Goal: Information Seeking & Learning: Learn about a topic

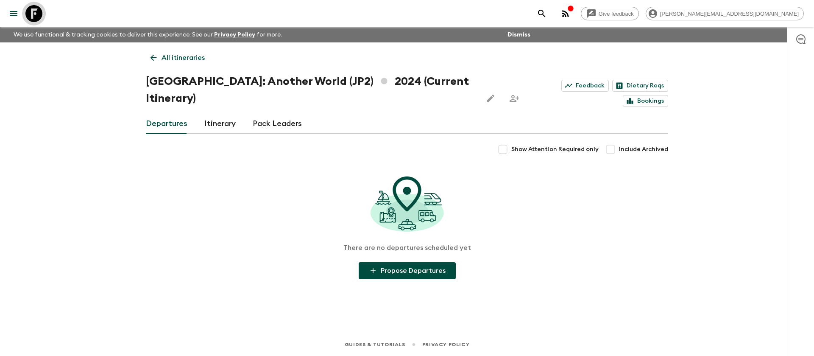
click at [41, 15] on icon at bounding box center [33, 13] width 17 height 17
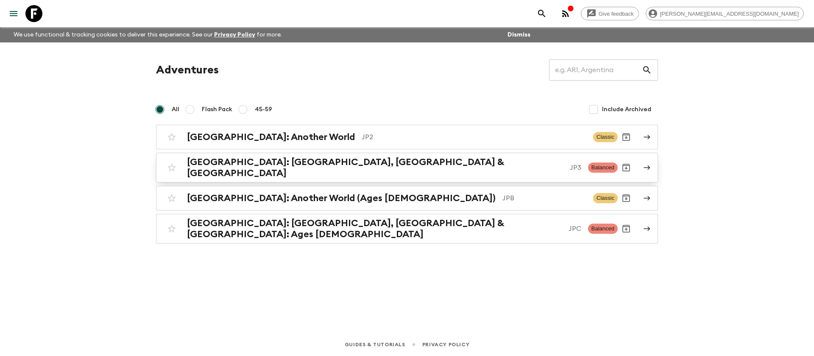
click at [345, 170] on div "[GEOGRAPHIC_DATA]: [GEOGRAPHIC_DATA], Kanazawa & [GEOGRAPHIC_DATA] JP3 Balanced" at bounding box center [390, 167] width 454 height 22
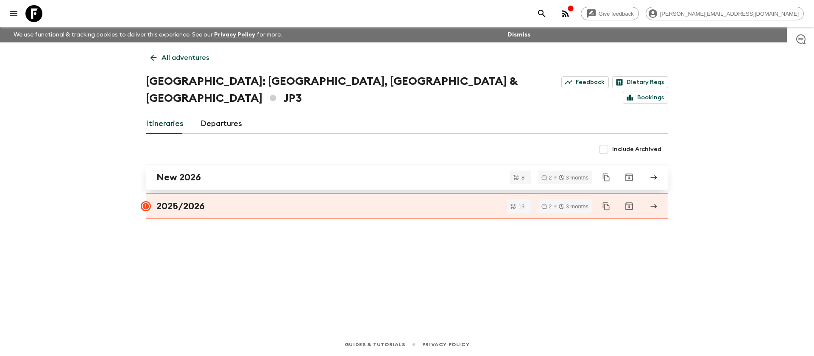
click at [217, 167] on link "New 2026" at bounding box center [407, 176] width 522 height 25
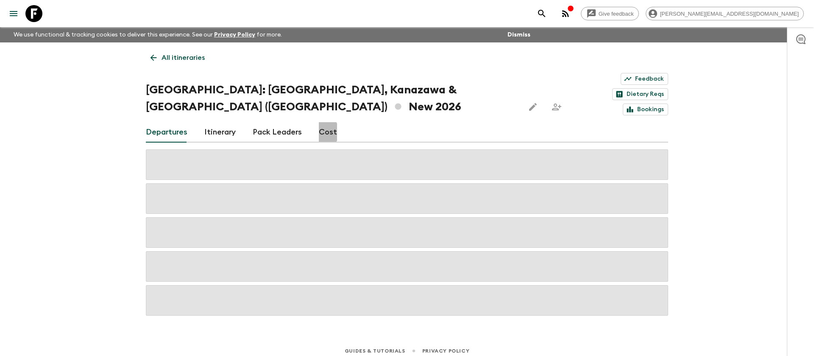
click at [319, 122] on link "Cost" at bounding box center [328, 132] width 18 height 20
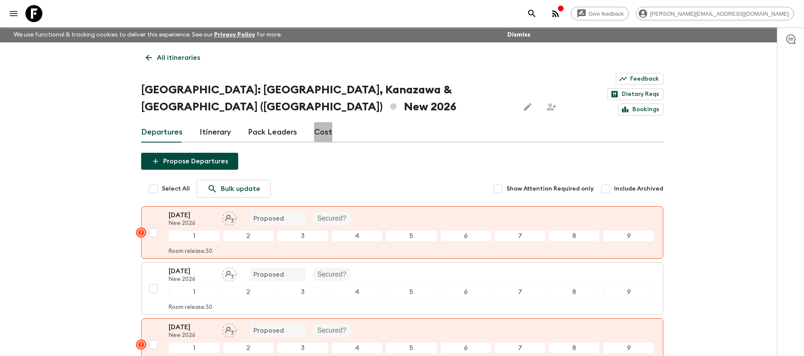
click at [328, 122] on link "Cost" at bounding box center [323, 132] width 18 height 20
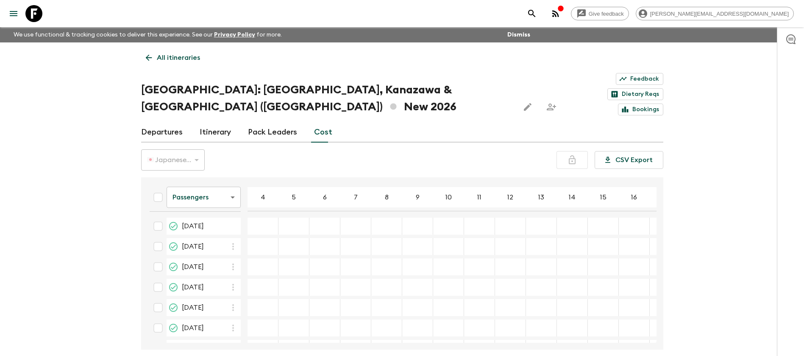
click at [37, 7] on icon at bounding box center [33, 13] width 17 height 17
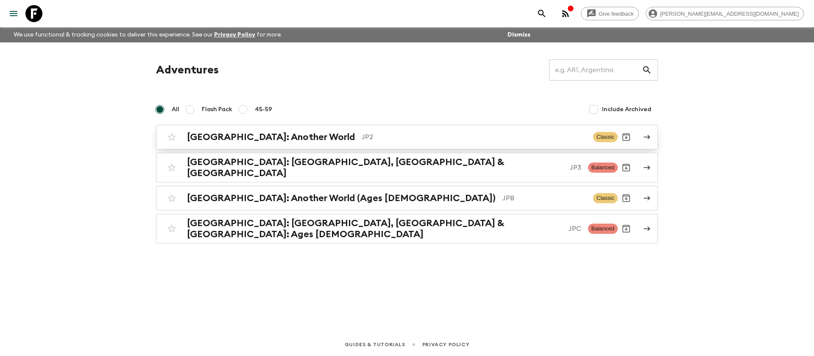
click at [277, 137] on h2 "[GEOGRAPHIC_DATA]: Another World" at bounding box center [271, 136] width 168 height 11
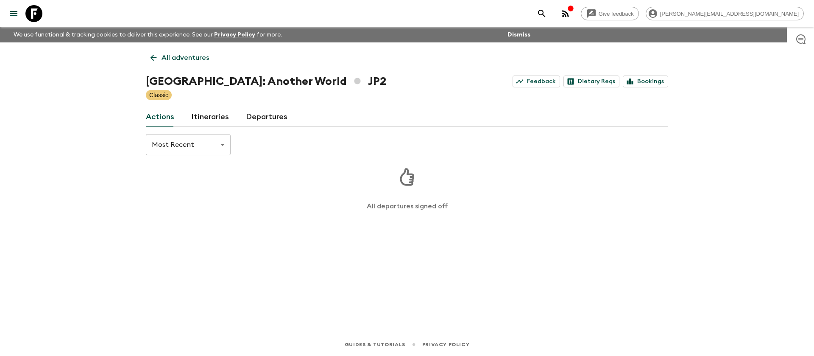
click at [265, 120] on link "Departures" at bounding box center [267, 117] width 42 height 20
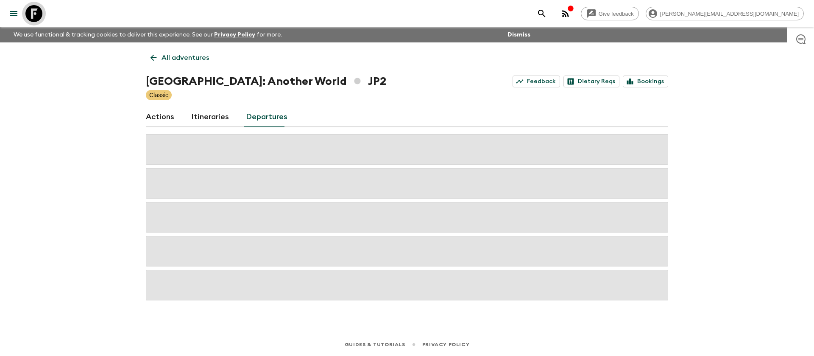
click at [40, 14] on icon at bounding box center [33, 13] width 17 height 17
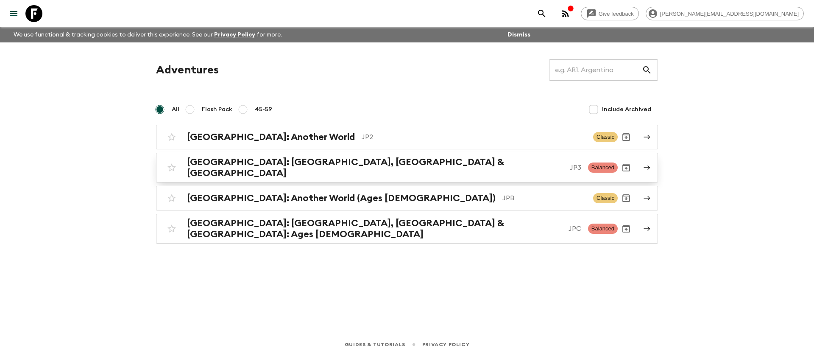
click at [285, 161] on h2 "[GEOGRAPHIC_DATA]: [GEOGRAPHIC_DATA], [GEOGRAPHIC_DATA] & [GEOGRAPHIC_DATA]" at bounding box center [375, 167] width 376 height 22
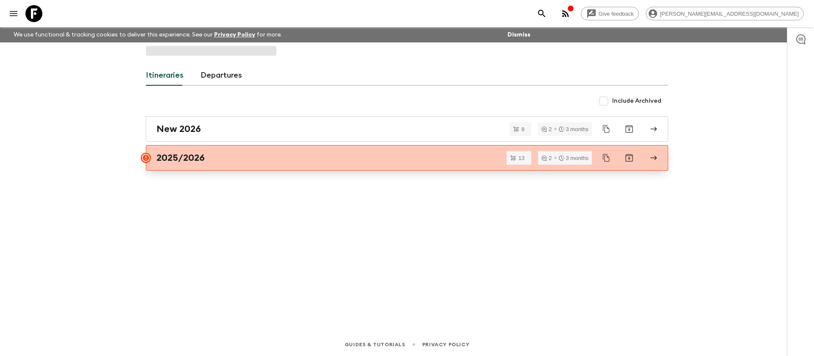
click at [276, 167] on link "2025/2026" at bounding box center [407, 157] width 522 height 25
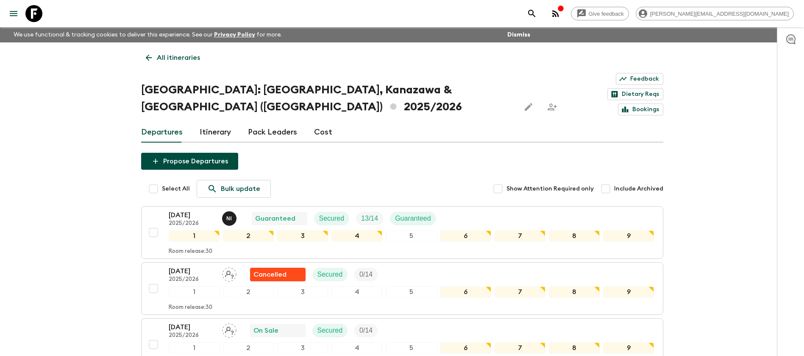
click at [325, 122] on link "Cost" at bounding box center [323, 132] width 18 height 20
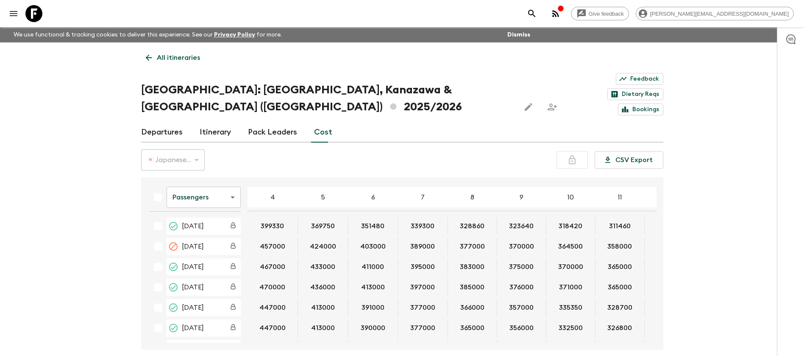
drag, startPoint x: 653, startPoint y: 219, endPoint x: 654, endPoint y: 209, distance: 9.9
click at [654, 209] on div "Passengers passengersCost ​ 4 5 6 7 8 9 10 11 12 13 14 15 16 17 18 [DATE] 39933…" at bounding box center [400, 263] width 514 height 158
click at [622, 151] on button "CSV Export" at bounding box center [629, 160] width 69 height 18
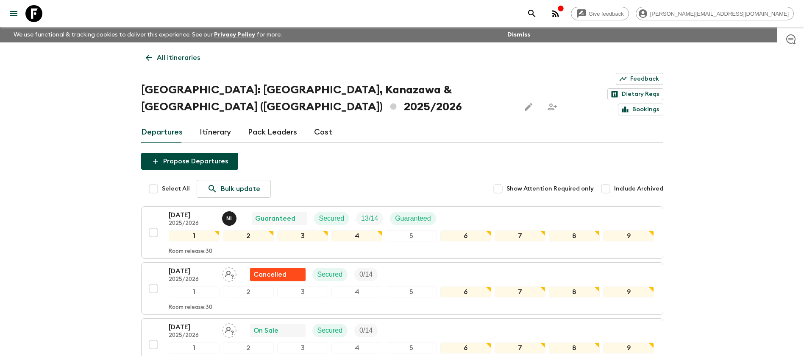
click at [314, 122] on link "Cost" at bounding box center [323, 132] width 18 height 20
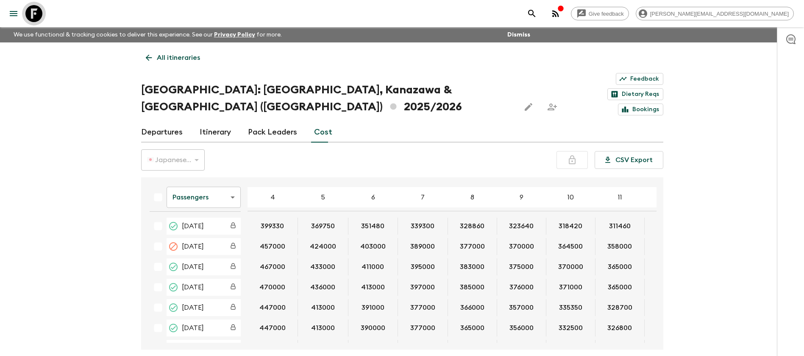
click at [38, 11] on icon at bounding box center [33, 13] width 17 height 17
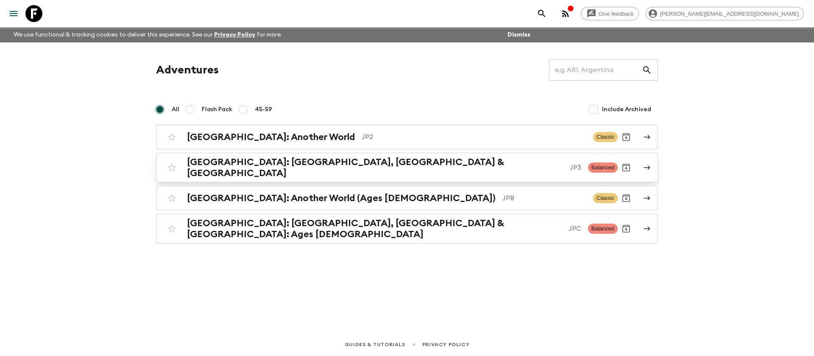
click at [570, 169] on p "JP3" at bounding box center [575, 167] width 11 height 10
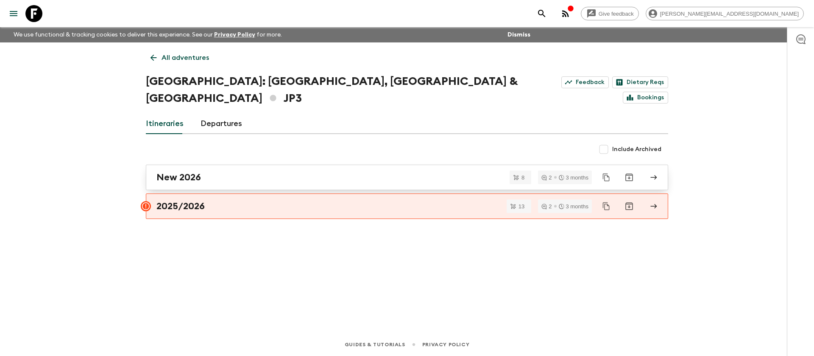
click at [273, 172] on div "New 2026" at bounding box center [398, 177] width 485 height 11
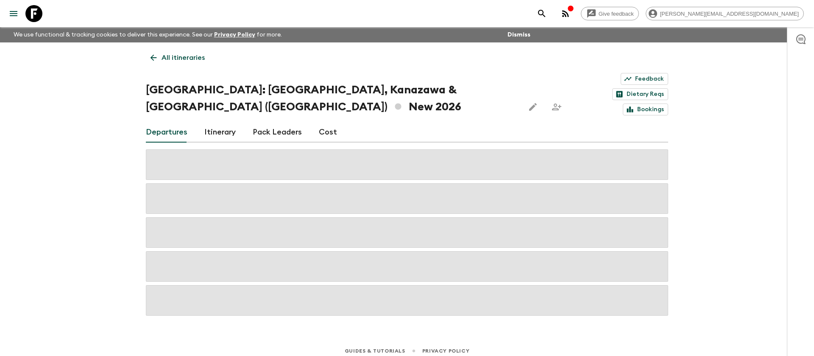
click at [331, 122] on link "Cost" at bounding box center [328, 132] width 18 height 20
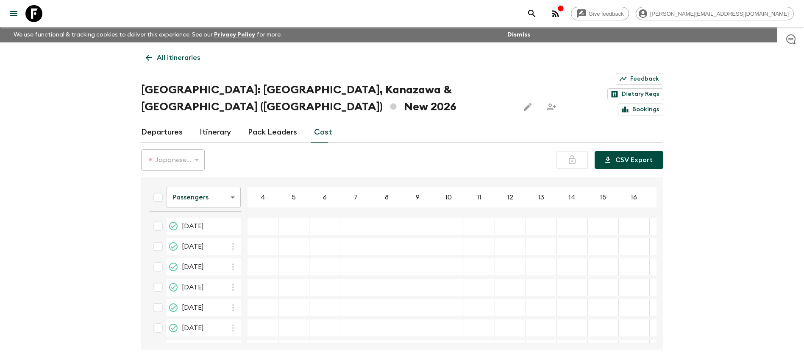
click at [646, 151] on button "CSV Export" at bounding box center [629, 160] width 69 height 18
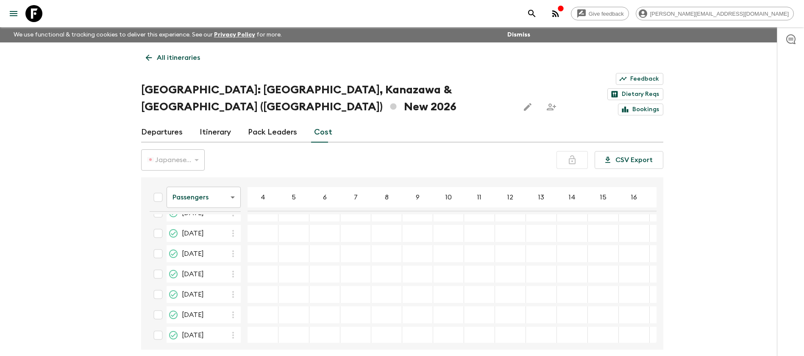
scroll to position [41, 0]
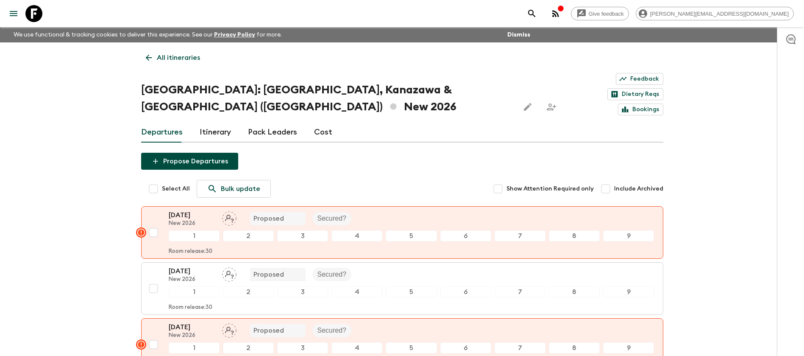
click at [44, 12] on link at bounding box center [34, 14] width 24 height 24
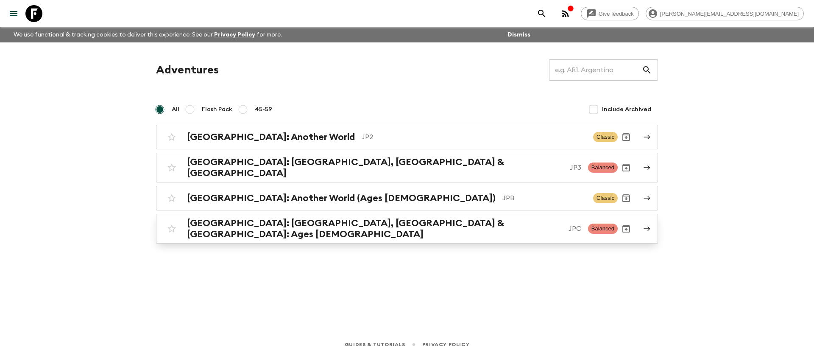
click at [372, 223] on h2 "[GEOGRAPHIC_DATA]: [GEOGRAPHIC_DATA], [GEOGRAPHIC_DATA] & [GEOGRAPHIC_DATA]: Ag…" at bounding box center [374, 228] width 375 height 22
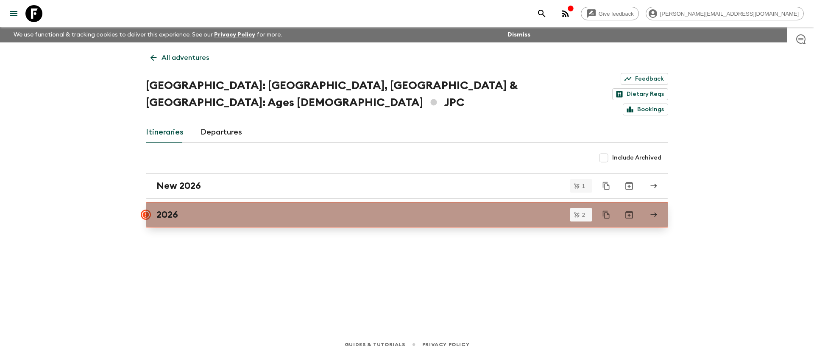
click at [247, 209] on div "2026" at bounding box center [398, 214] width 485 height 11
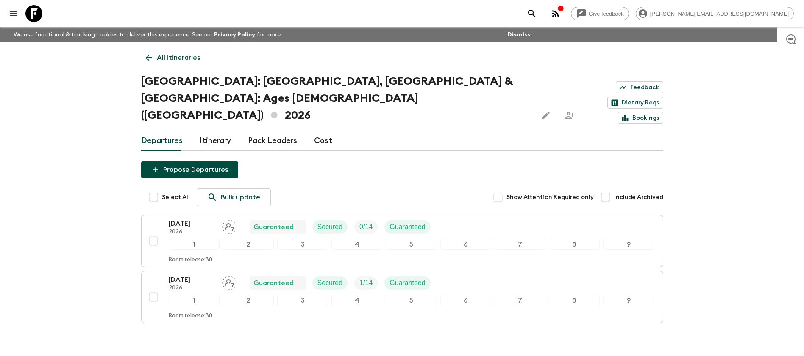
click at [317, 131] on link "Cost" at bounding box center [323, 141] width 18 height 20
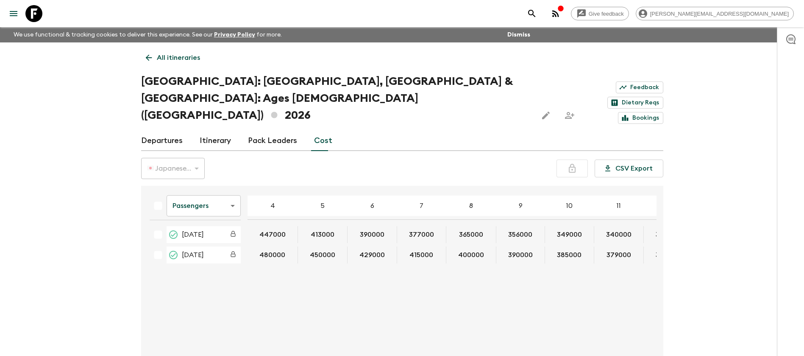
click at [145, 58] on icon at bounding box center [148, 57] width 9 height 9
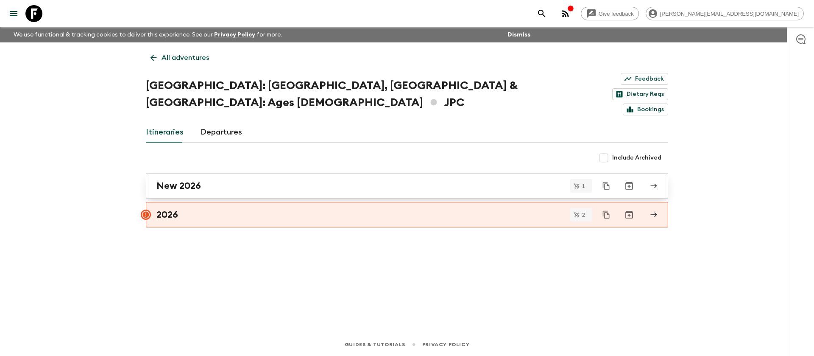
click at [237, 173] on link "New 2026" at bounding box center [407, 185] width 522 height 25
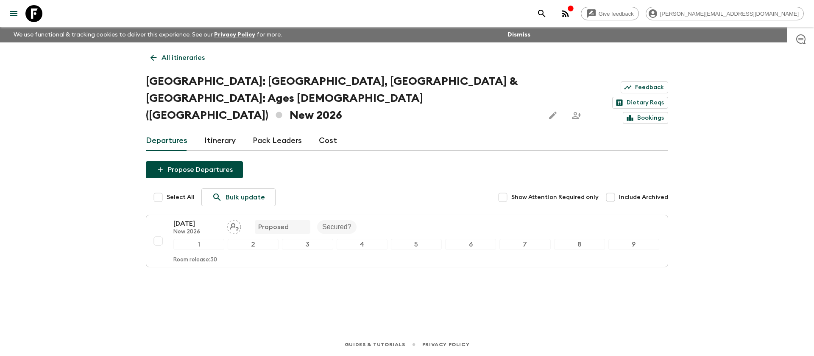
click at [164, 51] on link "All itineraries" at bounding box center [178, 57] width 64 height 17
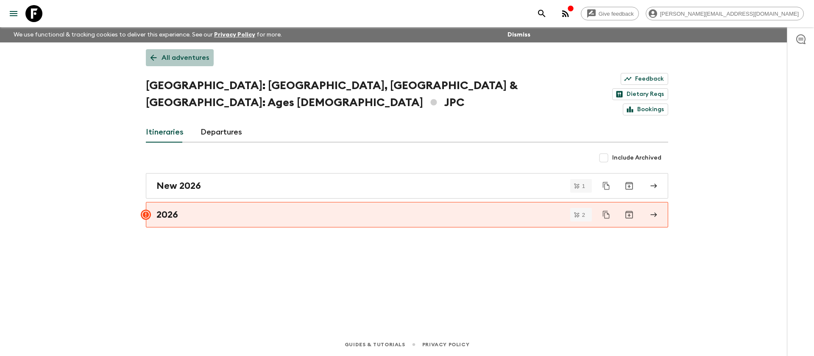
click at [166, 55] on p "All adventures" at bounding box center [184, 58] width 47 height 10
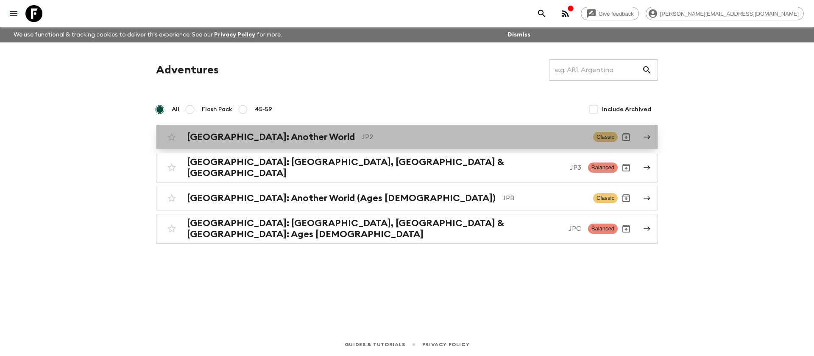
click at [228, 136] on h2 "[GEOGRAPHIC_DATA]: Another World" at bounding box center [271, 136] width 168 height 11
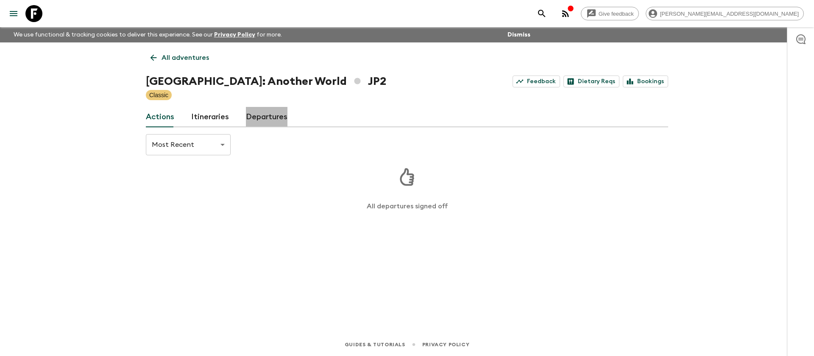
click at [273, 113] on link "Departures" at bounding box center [267, 117] width 42 height 20
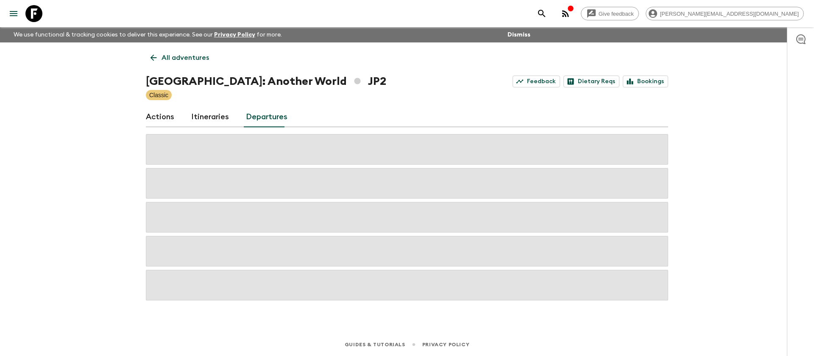
click at [166, 115] on link "Actions" at bounding box center [160, 117] width 28 height 20
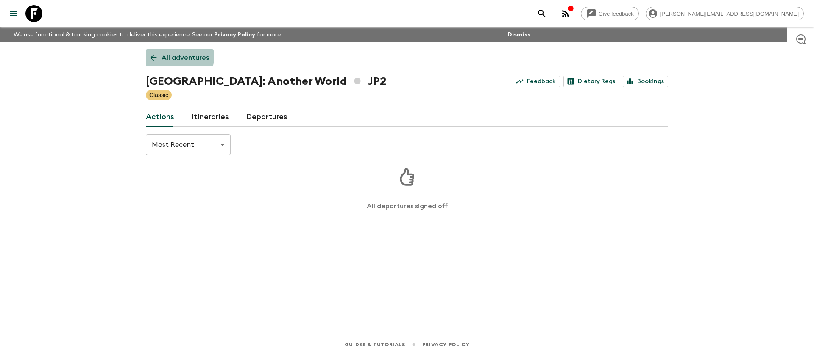
click at [154, 55] on icon at bounding box center [153, 57] width 9 height 9
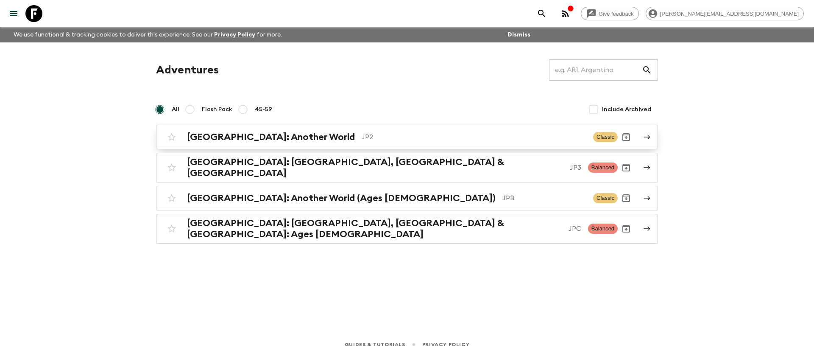
click at [345, 144] on div "[GEOGRAPHIC_DATA]: Another World JP2 Classic" at bounding box center [390, 136] width 454 height 17
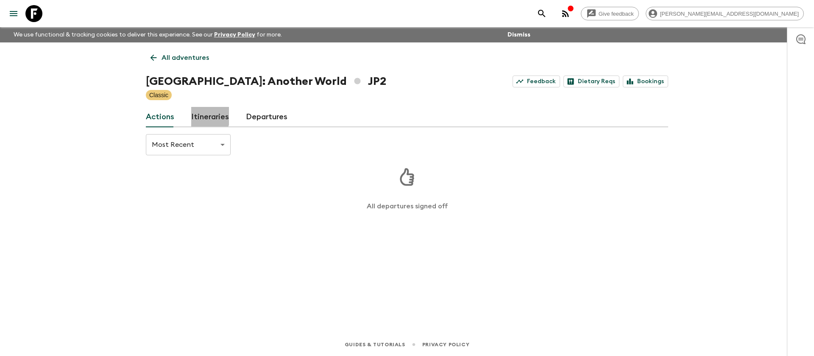
click at [192, 111] on link "Itineraries" at bounding box center [210, 117] width 38 height 20
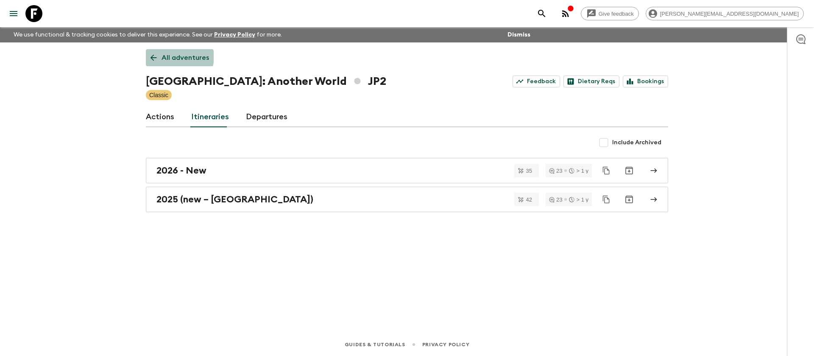
click at [176, 57] on p "All adventures" at bounding box center [184, 58] width 47 height 10
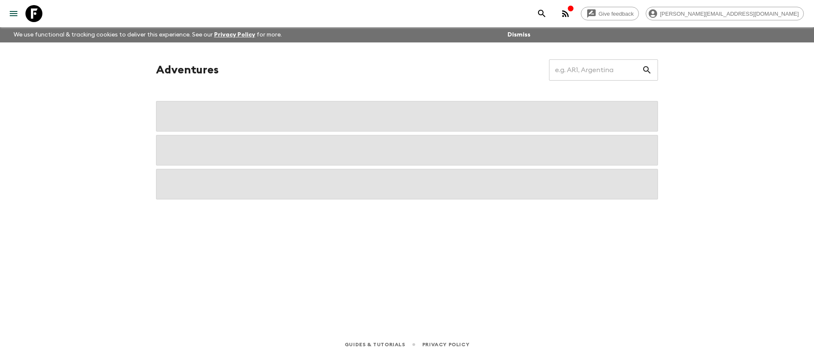
click at [25, 18] on icon at bounding box center [33, 13] width 17 height 17
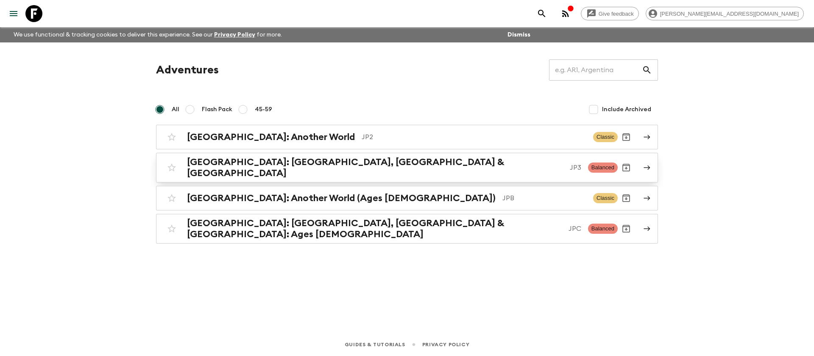
click at [278, 172] on div "[GEOGRAPHIC_DATA]: [GEOGRAPHIC_DATA], Kanazawa & [GEOGRAPHIC_DATA] JP3 Balanced" at bounding box center [390, 167] width 454 height 22
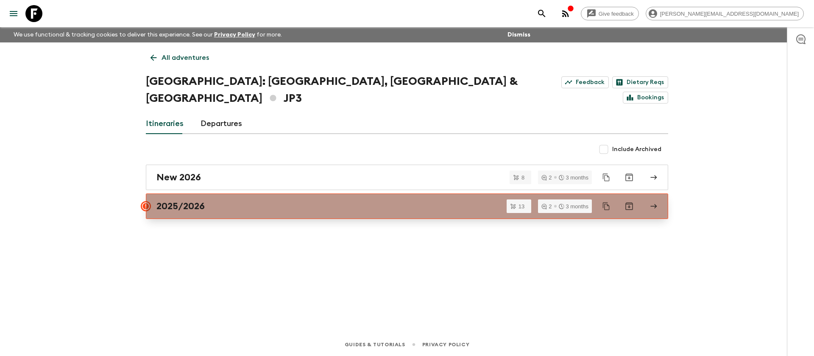
click at [276, 200] on div "2025/2026" at bounding box center [398, 205] width 485 height 11
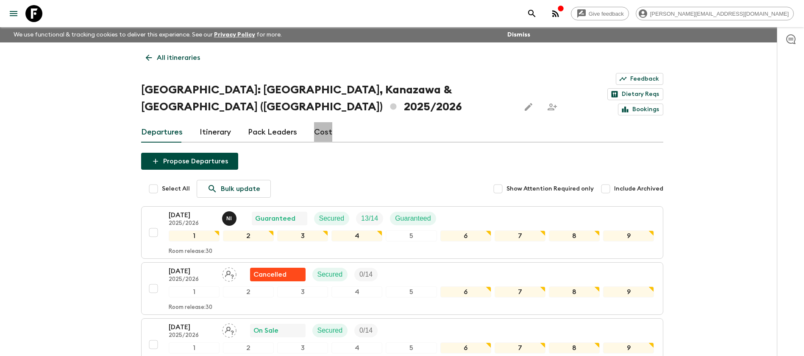
click at [321, 122] on link "Cost" at bounding box center [323, 132] width 18 height 20
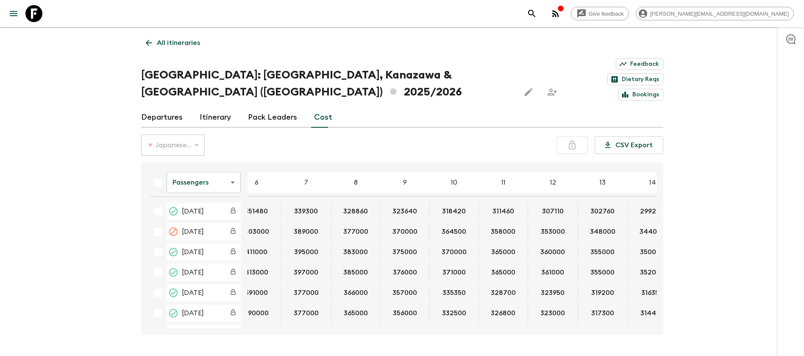
scroll to position [0, 153]
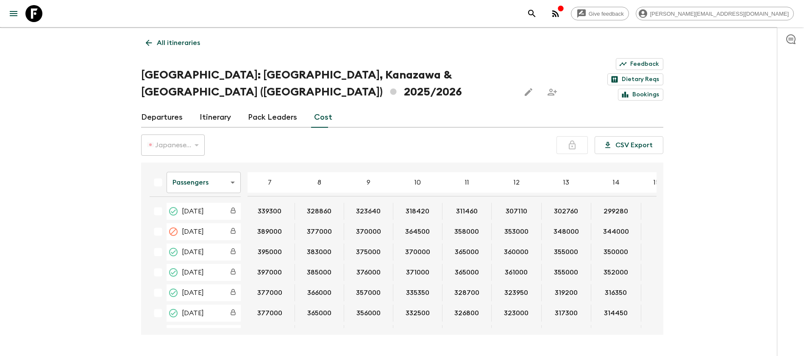
click at [459, 303] on div "Passengers passengersCost ​ 4 5 6 7 8 9 10 11 12 13 14 15 16 17 18 [DATE] 39933…" at bounding box center [402, 248] width 522 height 172
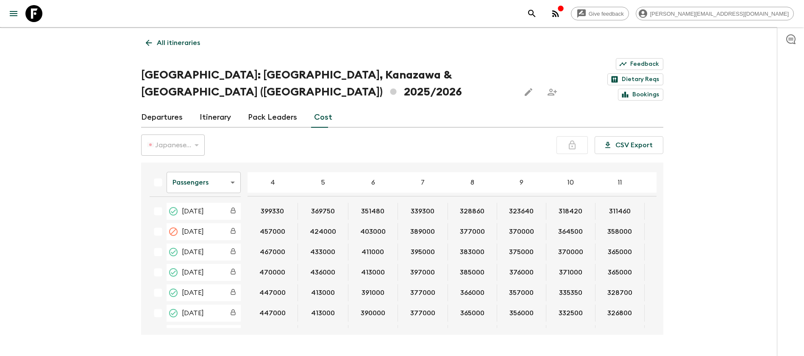
click at [36, 15] on icon at bounding box center [33, 13] width 17 height 17
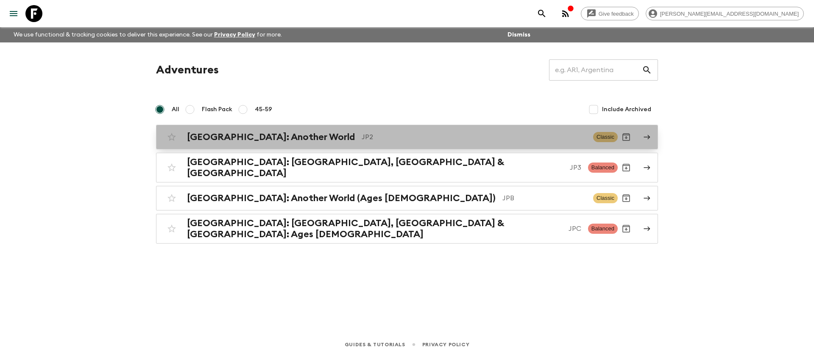
click at [379, 136] on p "JP2" at bounding box center [473, 137] width 225 height 10
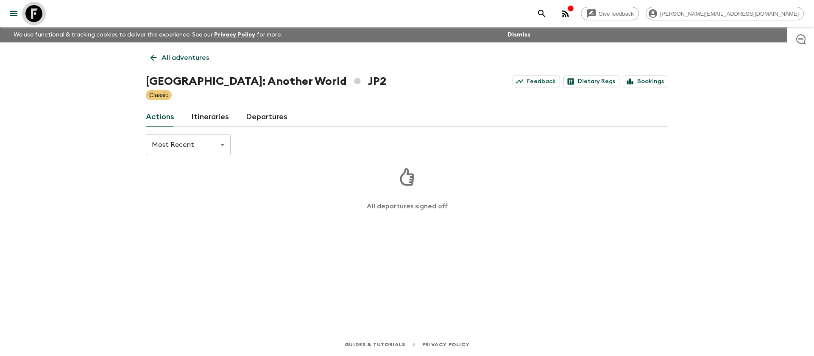
click at [40, 13] on icon at bounding box center [33, 13] width 17 height 17
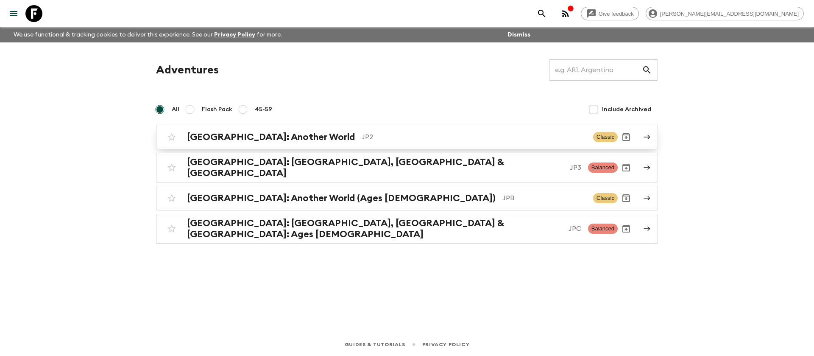
click at [289, 135] on div "[GEOGRAPHIC_DATA]: Another World JP2" at bounding box center [386, 136] width 399 height 11
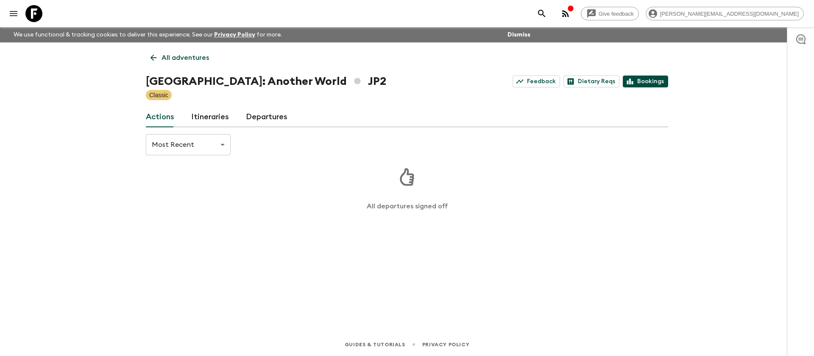
click at [653, 80] on link "Bookings" at bounding box center [645, 81] width 45 height 12
click at [35, 8] on icon at bounding box center [33, 13] width 17 height 17
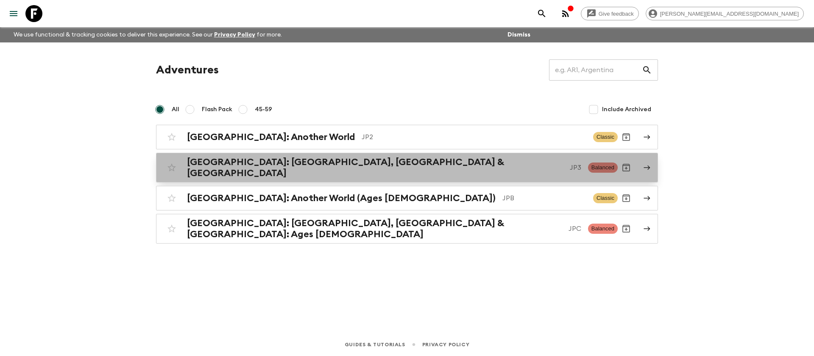
click at [570, 165] on p "JP3" at bounding box center [575, 167] width 11 height 10
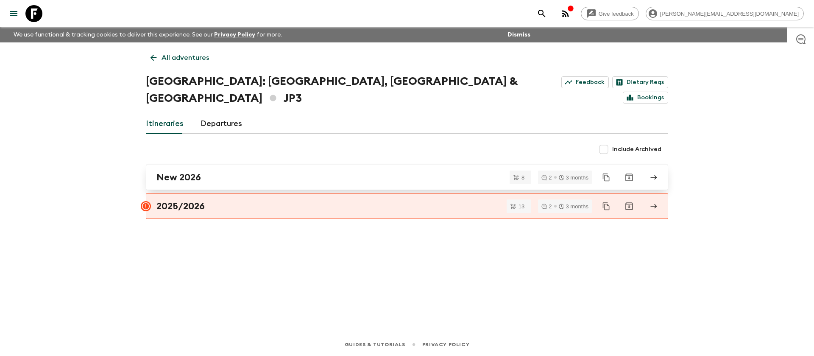
click at [207, 172] on div "New 2026" at bounding box center [398, 177] width 485 height 11
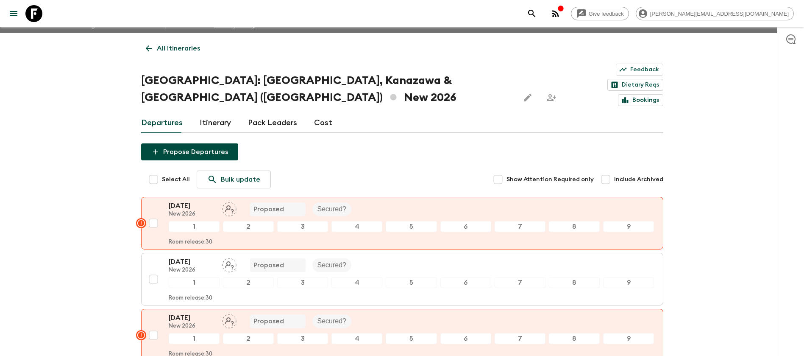
scroll to position [15, 0]
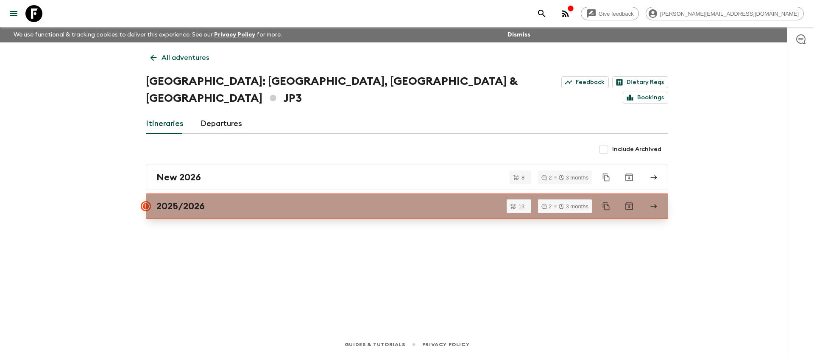
click at [294, 200] on div "2025/2026" at bounding box center [398, 205] width 485 height 11
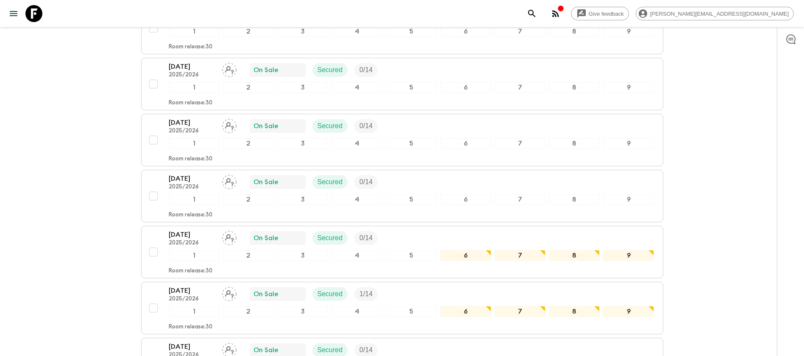
scroll to position [432, 0]
